Goal: Navigation & Orientation: Find specific page/section

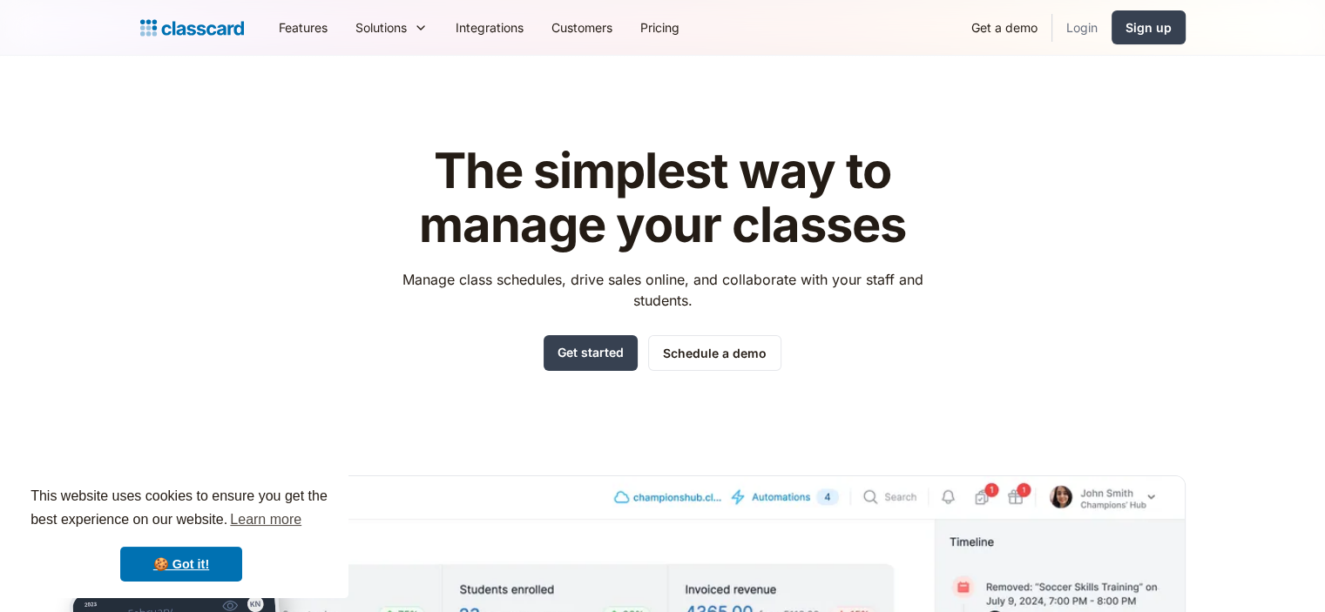
click at [1087, 21] on link "Login" at bounding box center [1081, 27] width 59 height 39
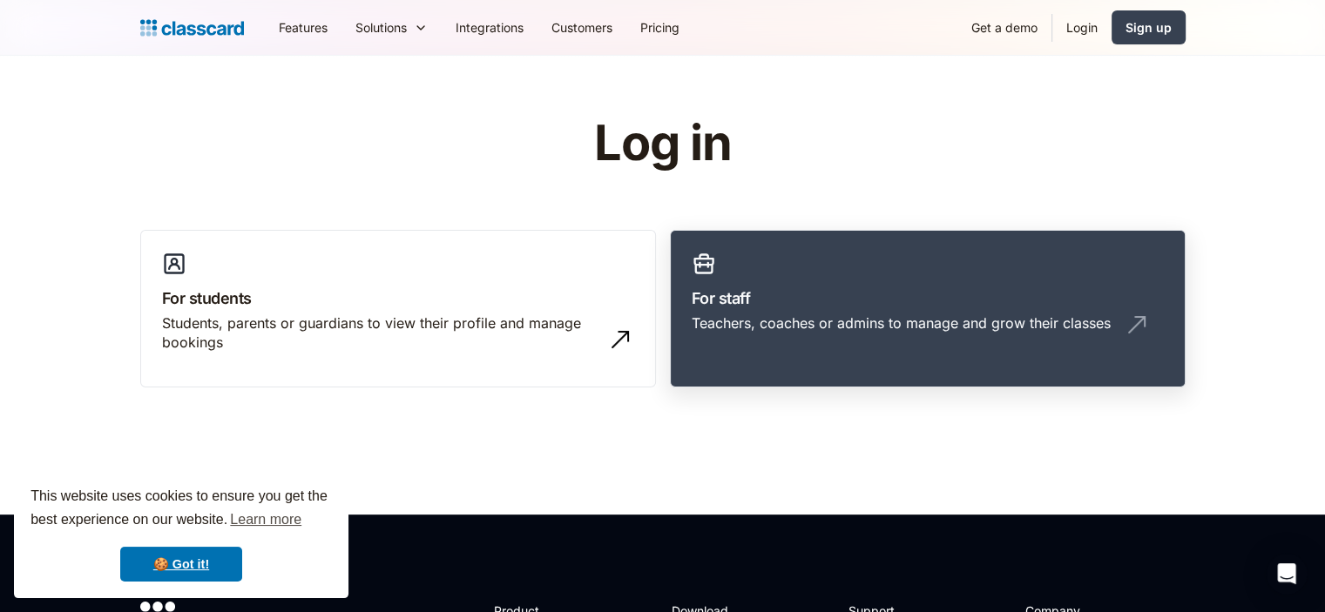
click at [733, 305] on h3 "For staff" at bounding box center [928, 299] width 472 height 24
